Goal: Find specific page/section: Find specific page/section

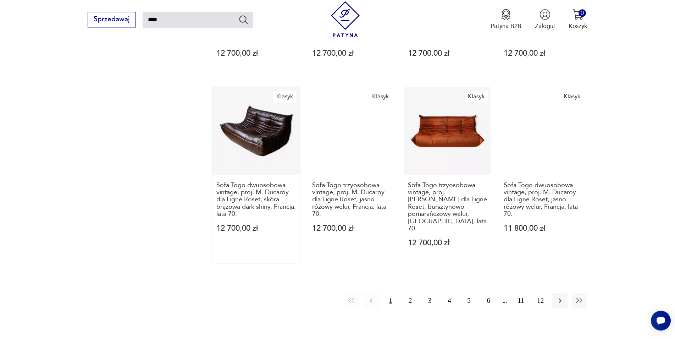
scroll to position [688, 0]
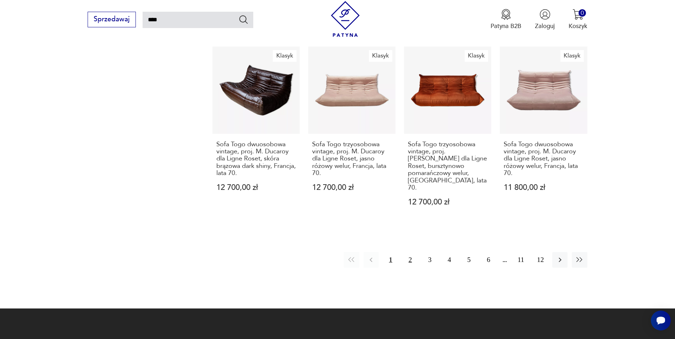
click at [413, 252] on button "2" at bounding box center [410, 259] width 15 height 15
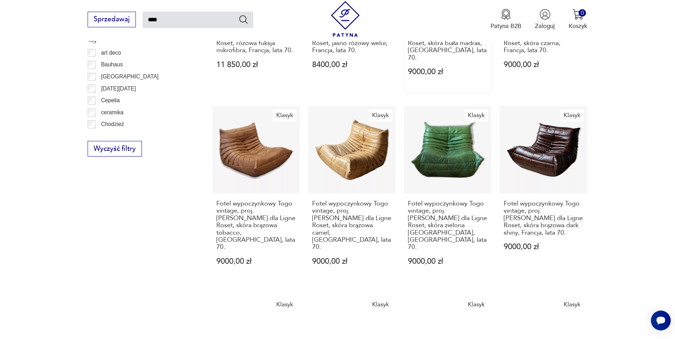
scroll to position [620, 0]
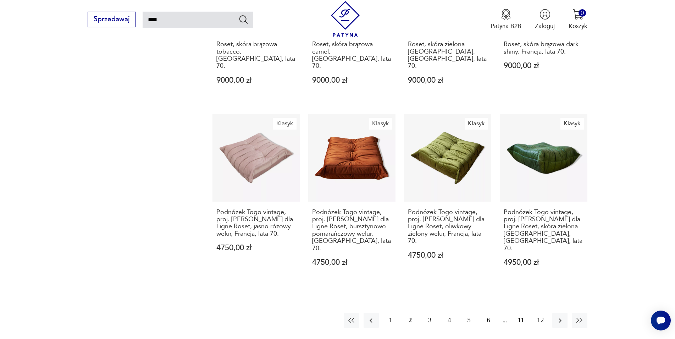
click at [430, 313] on button "3" at bounding box center [429, 320] width 15 height 15
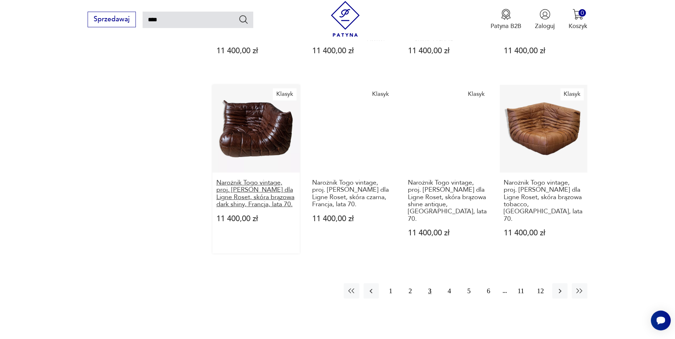
scroll to position [656, 0]
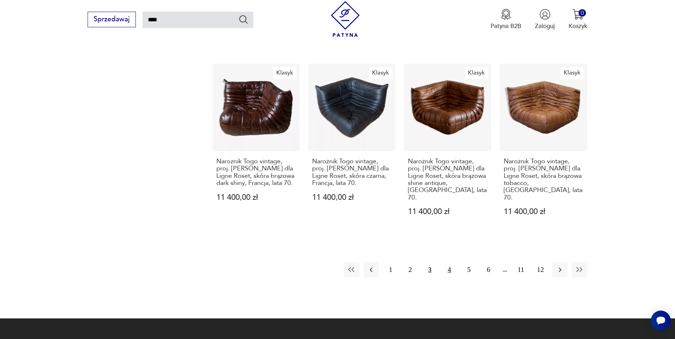
click at [449, 262] on button "4" at bounding box center [449, 269] width 15 height 15
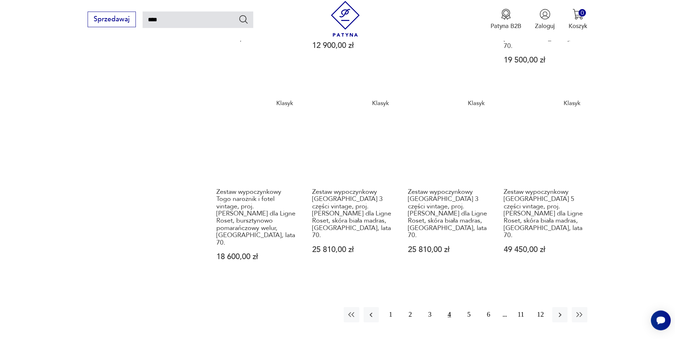
scroll to position [693, 0]
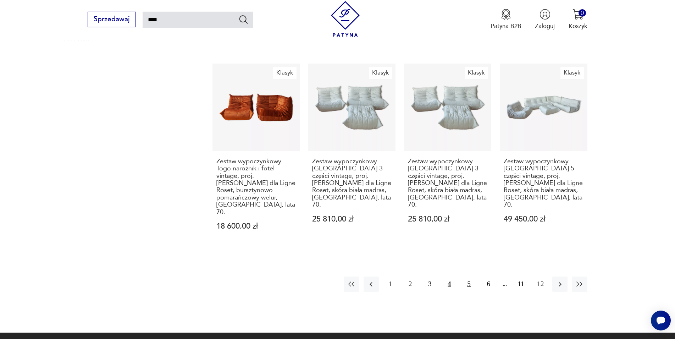
click at [471, 277] on button "5" at bounding box center [469, 284] width 15 height 15
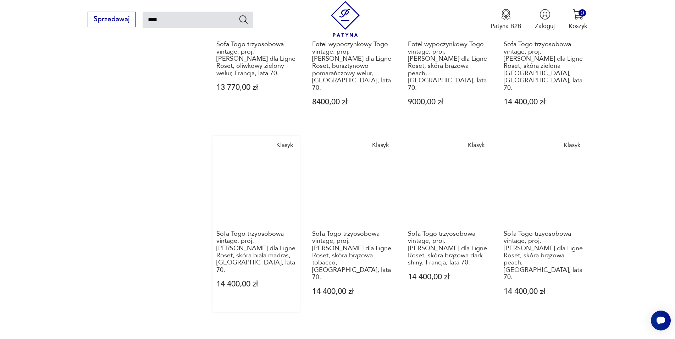
scroll to position [801, 0]
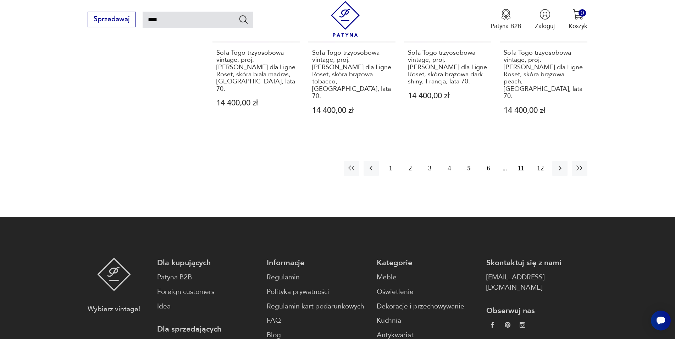
click at [487, 161] on button "6" at bounding box center [488, 168] width 15 height 15
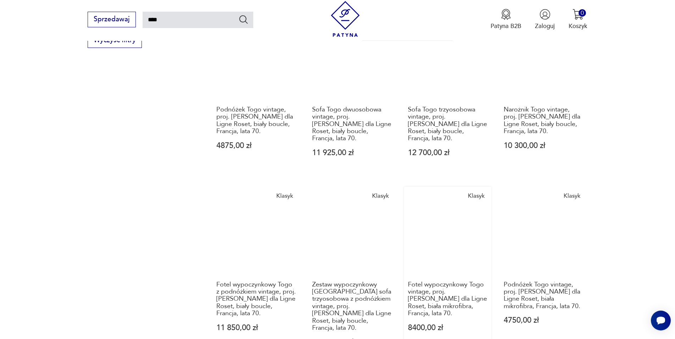
scroll to position [765, 0]
